Goal: Information Seeking & Learning: Check status

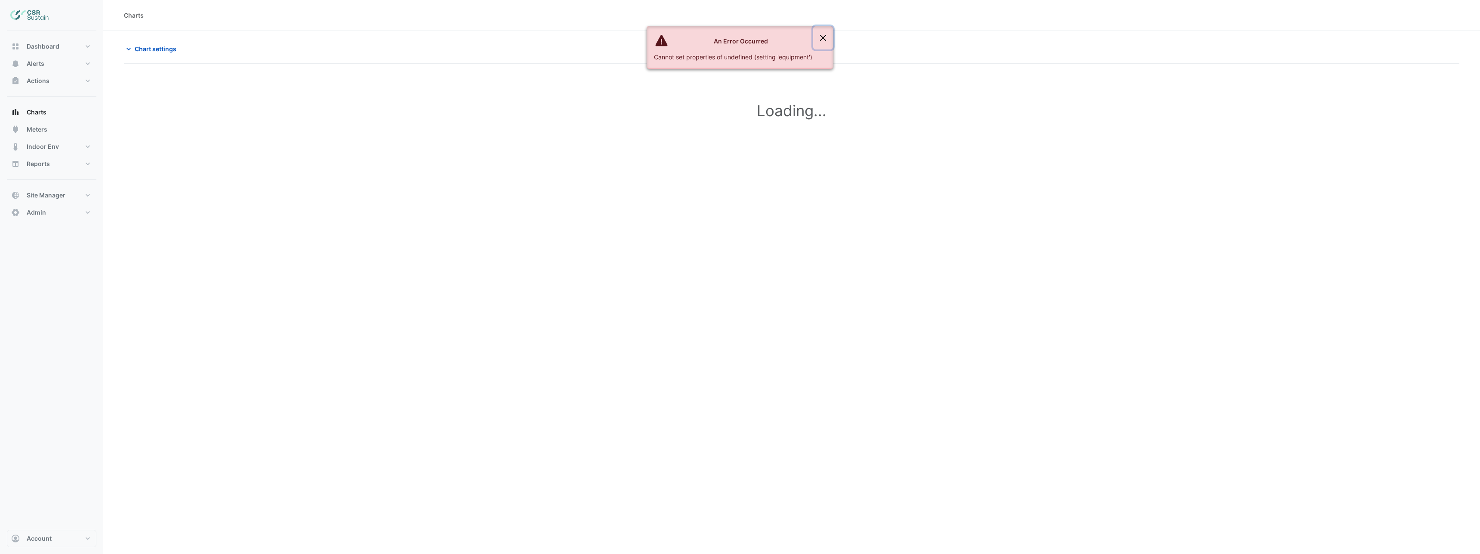
click at [825, 36] on button "Close" at bounding box center [823, 37] width 20 height 23
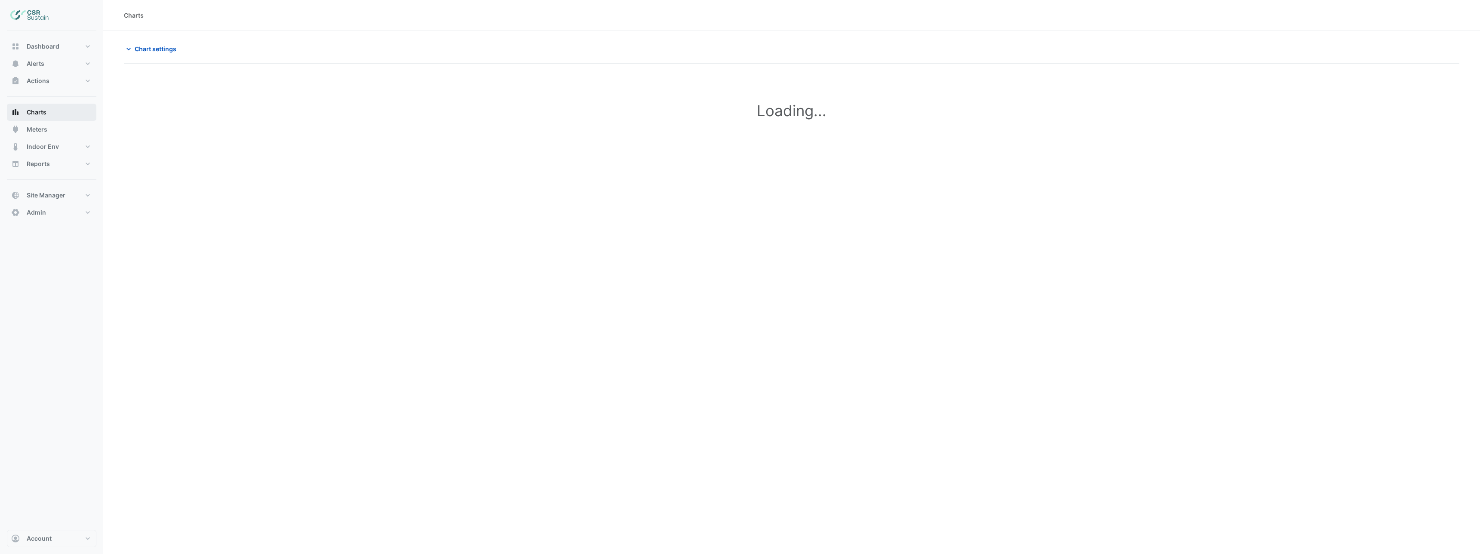
click at [34, 115] on span "Charts" at bounding box center [37, 112] width 20 height 9
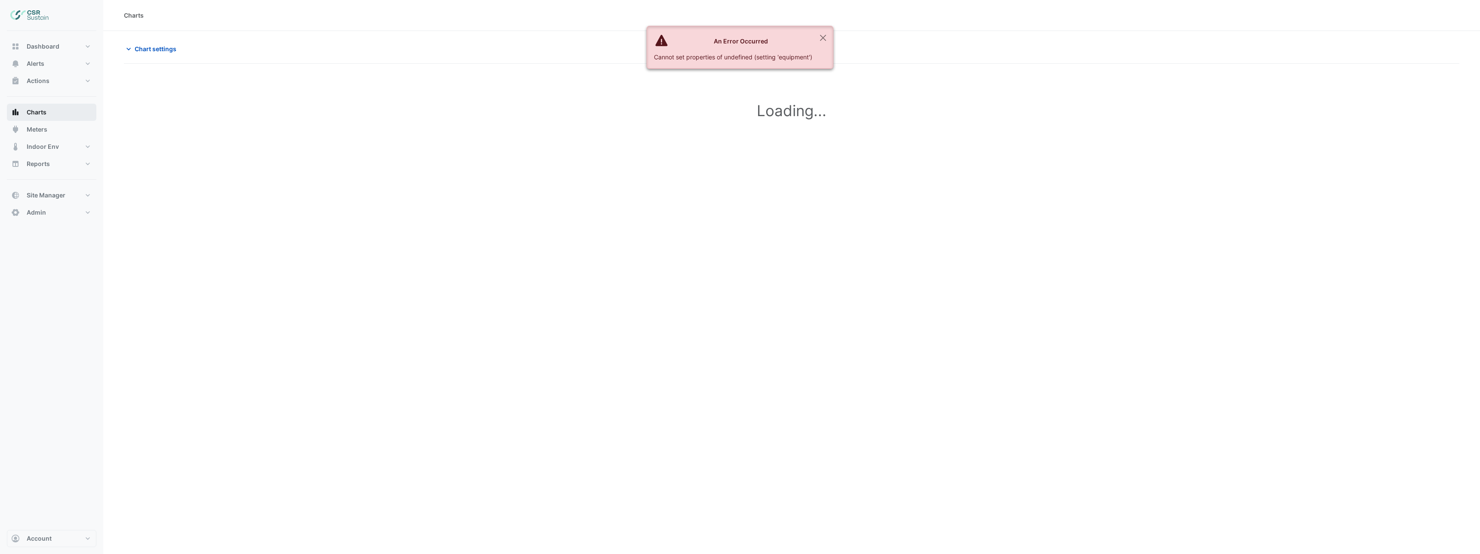
click at [40, 111] on span "Charts" at bounding box center [37, 112] width 20 height 9
click at [55, 56] on button "Alerts" at bounding box center [52, 63] width 90 height 17
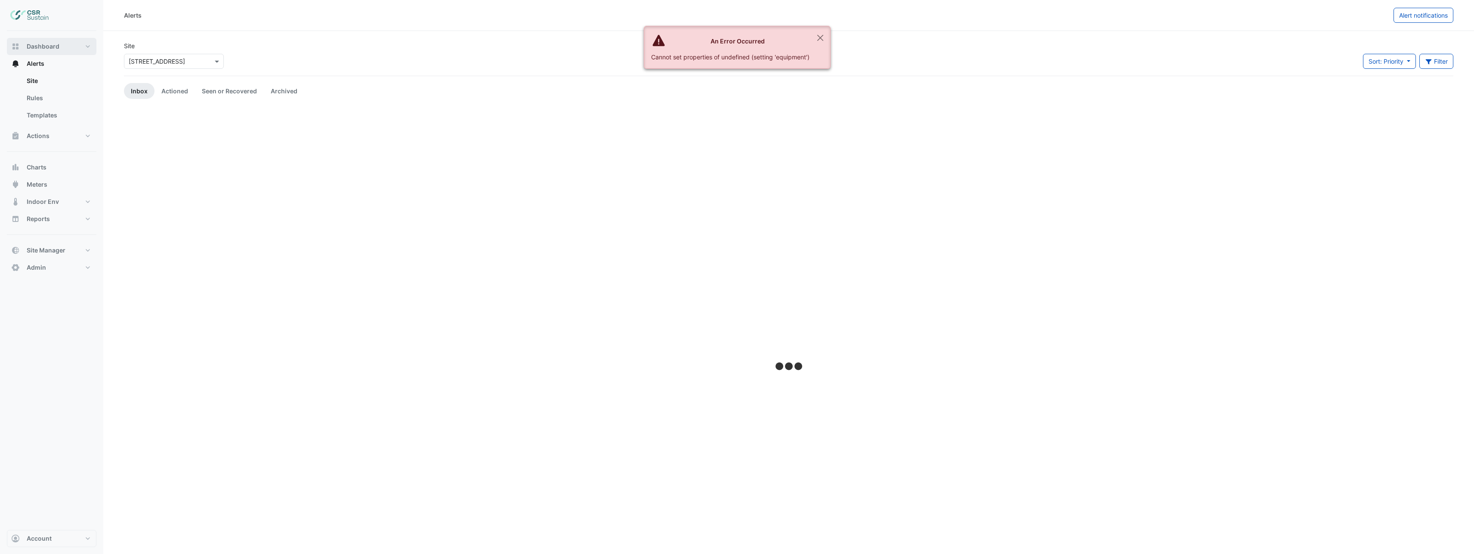
click at [57, 48] on span "Dashboard" at bounding box center [43, 46] width 33 height 9
type input "**********"
select select "***"
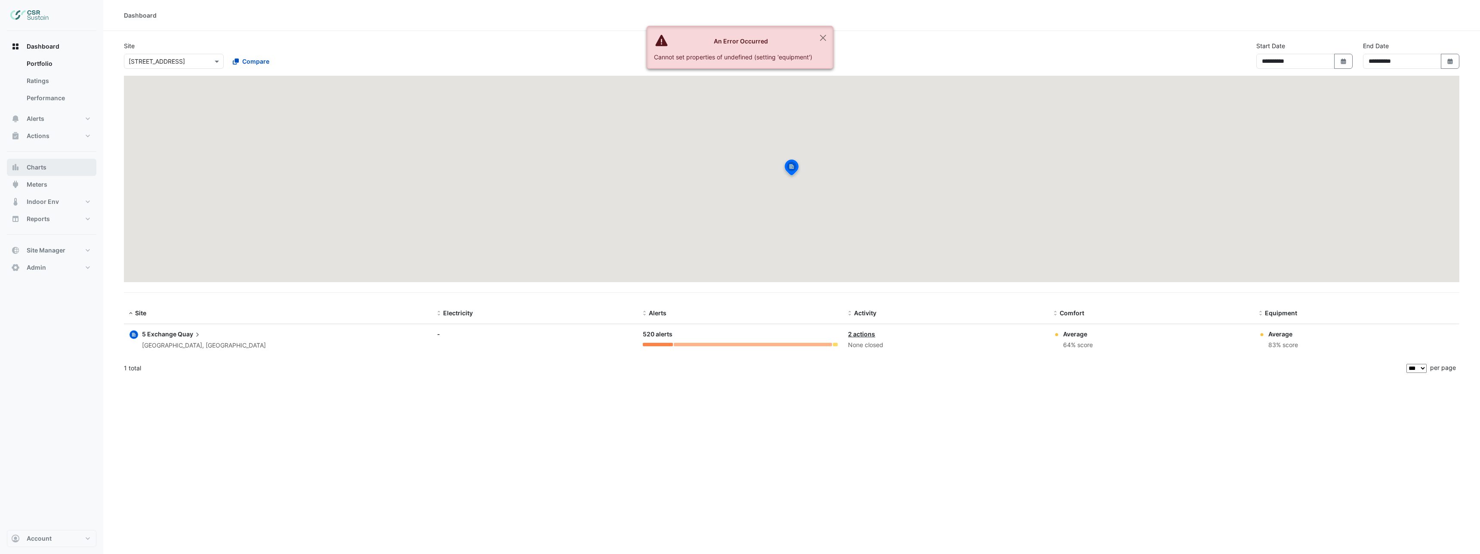
click at [42, 164] on span "Charts" at bounding box center [37, 167] width 20 height 9
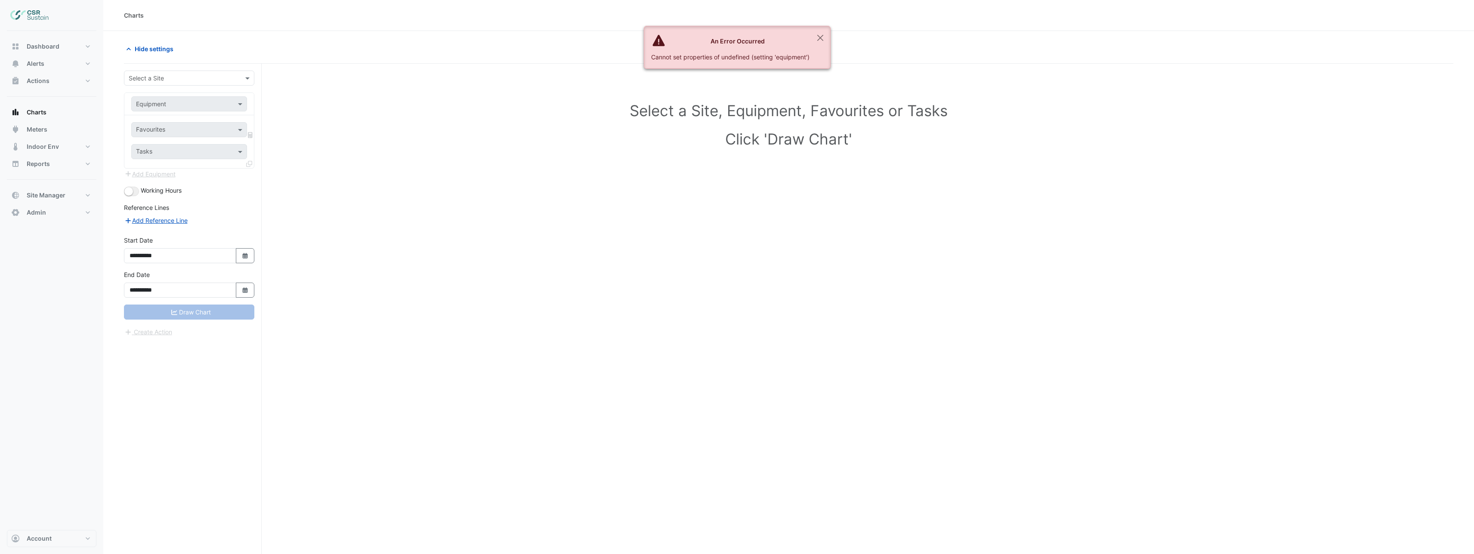
click at [162, 79] on input "text" at bounding box center [181, 78] width 104 height 9
click at [164, 133] on span "[STREET_ADDRESS]" at bounding box center [166, 133] width 56 height 7
click at [179, 107] on input "text" at bounding box center [180, 104] width 89 height 9
click at [406, 160] on div "Select a Site, Equipment, Favourites or Tasks Click 'Draw Chart'" at bounding box center [788, 126] width 1319 height 105
